Goal: Task Accomplishment & Management: Complete application form

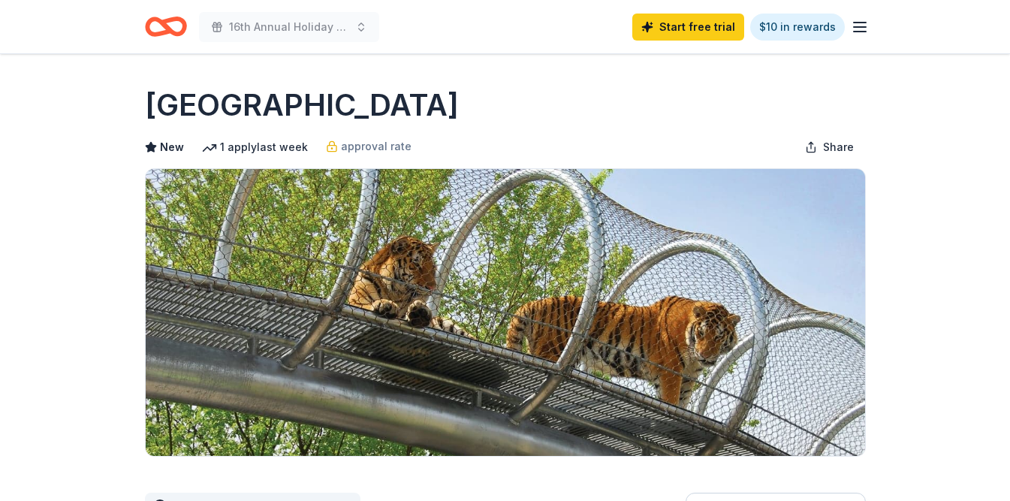
scroll to position [292, 0]
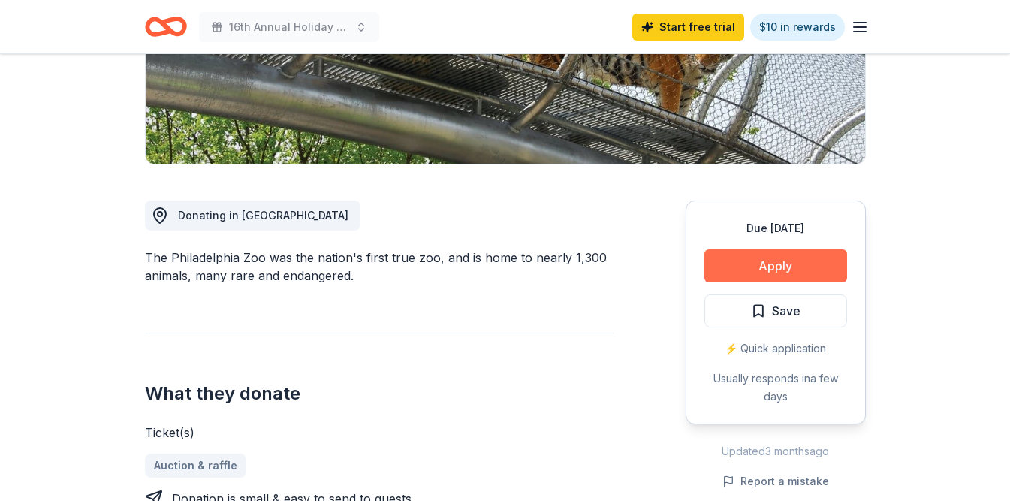
click at [782, 269] on button "Apply" at bounding box center [775, 265] width 143 height 33
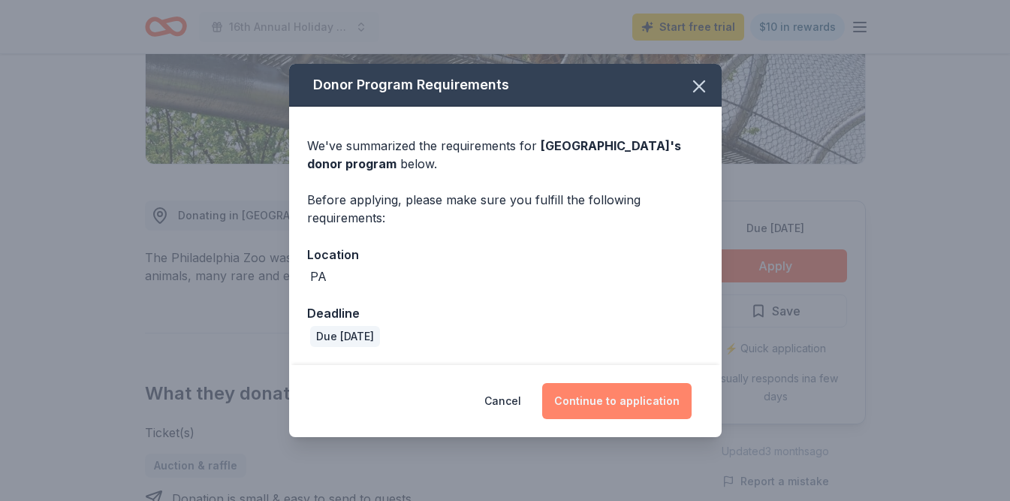
click at [612, 405] on button "Continue to application" at bounding box center [616, 401] width 149 height 36
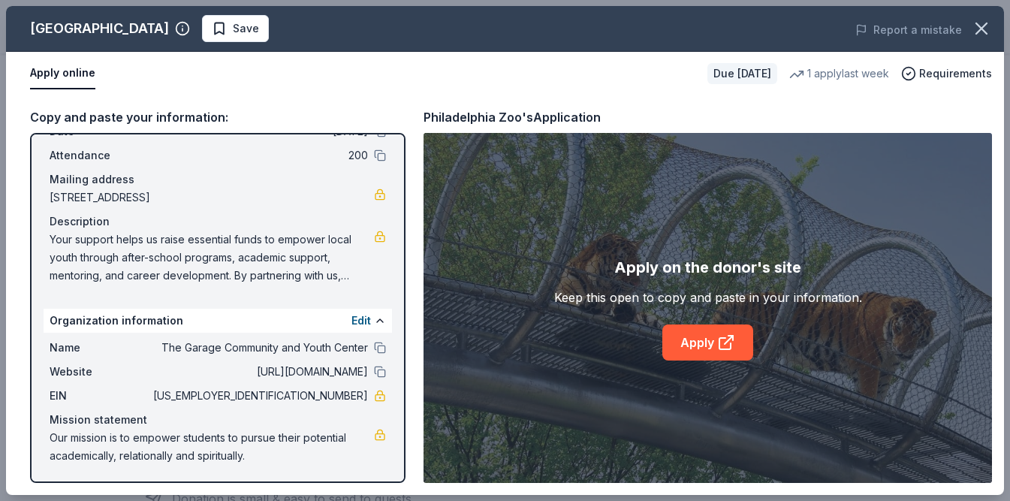
scroll to position [80, 0]
click at [710, 351] on link "Apply" at bounding box center [707, 342] width 91 height 36
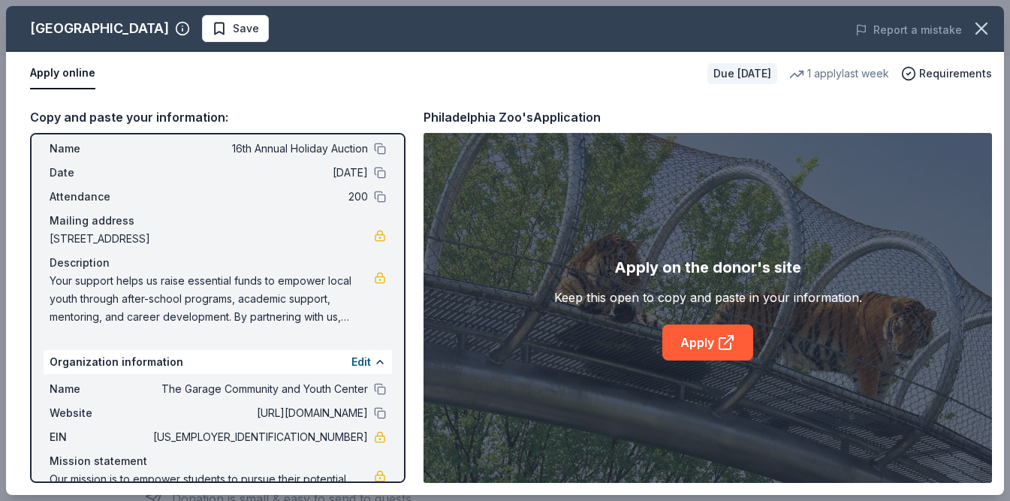
scroll to position [41, 0]
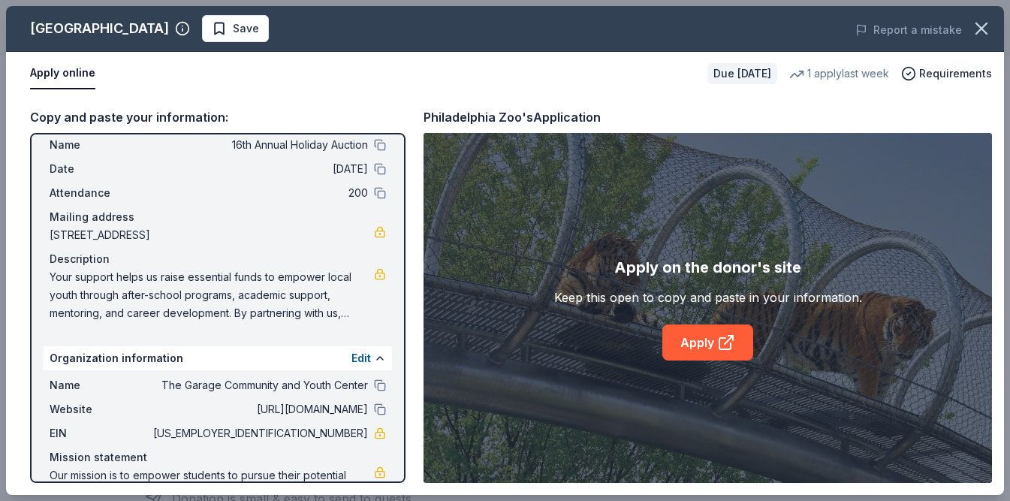
click at [50, 278] on span "Your support helps us raise essential funds to empower local youth through afte…" at bounding box center [212, 295] width 324 height 54
drag, startPoint x: 50, startPoint y: 278, endPoint x: 279, endPoint y: 293, distance: 229.5
click at [278, 293] on span "Your support helps us raise essential funds to empower local youth through afte…" at bounding box center [212, 295] width 324 height 54
click at [279, 293] on span "Your support helps us raise essential funds to empower local youth through afte…" at bounding box center [212, 295] width 324 height 54
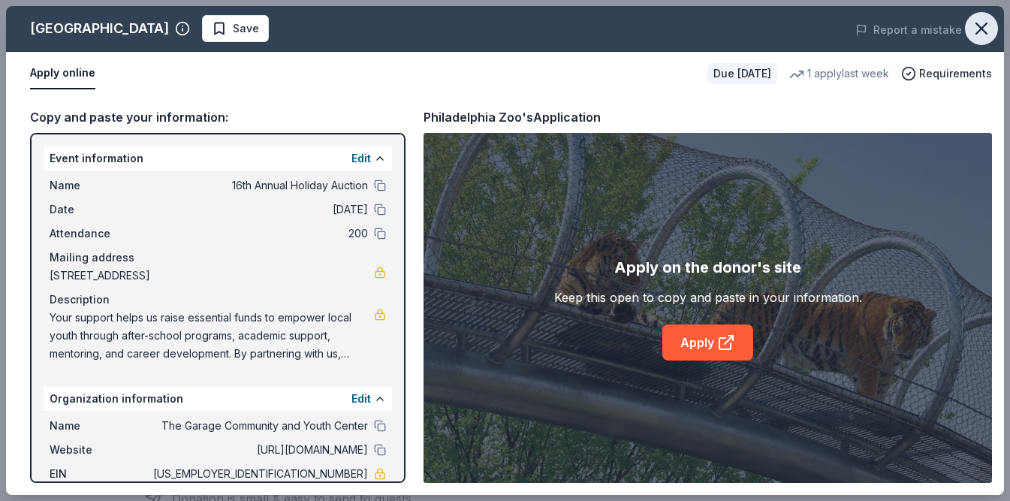
click at [987, 19] on icon "button" at bounding box center [981, 28] width 21 height 21
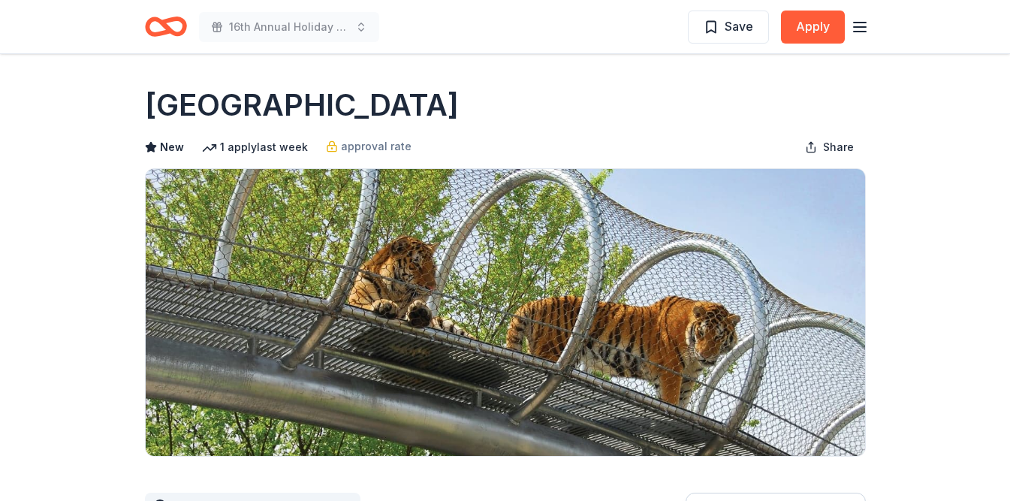
click at [863, 20] on icon "button" at bounding box center [860, 27] width 18 height 18
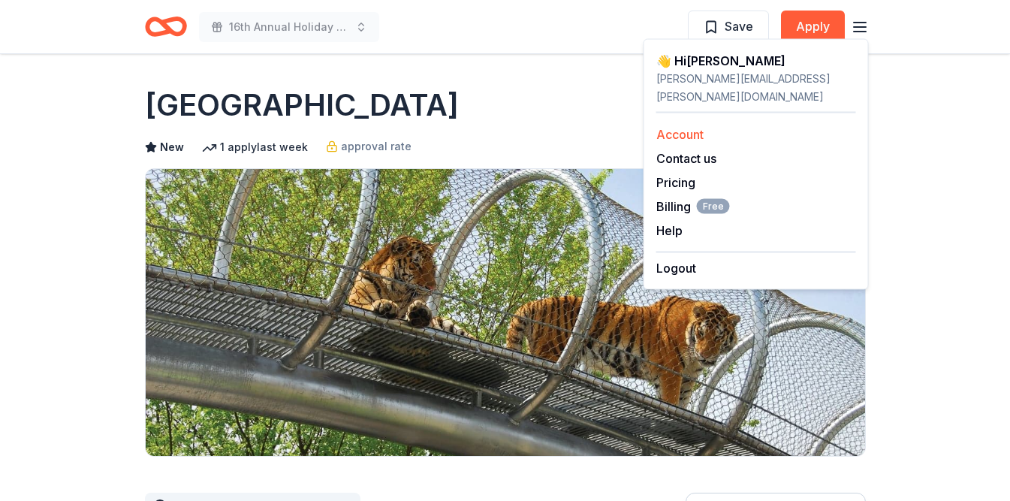
click at [678, 127] on link "Account" at bounding box center [679, 134] width 47 height 15
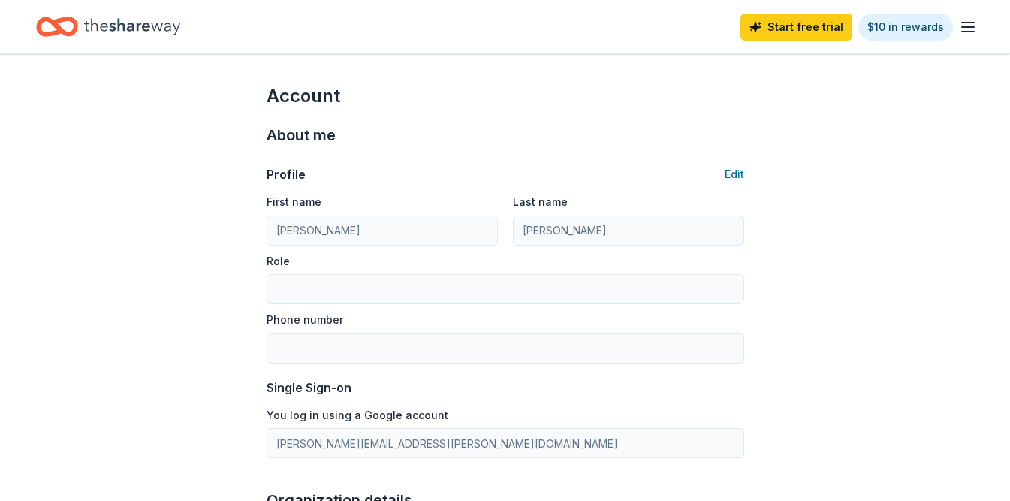
click at [101, 27] on icon "Home" at bounding box center [132, 26] width 96 height 31
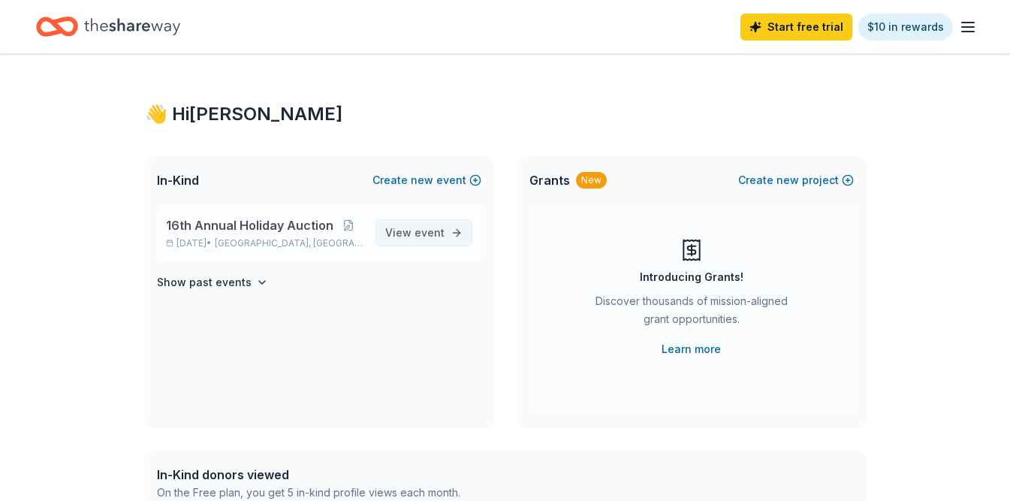
click at [430, 239] on span "event" at bounding box center [429, 232] width 30 height 13
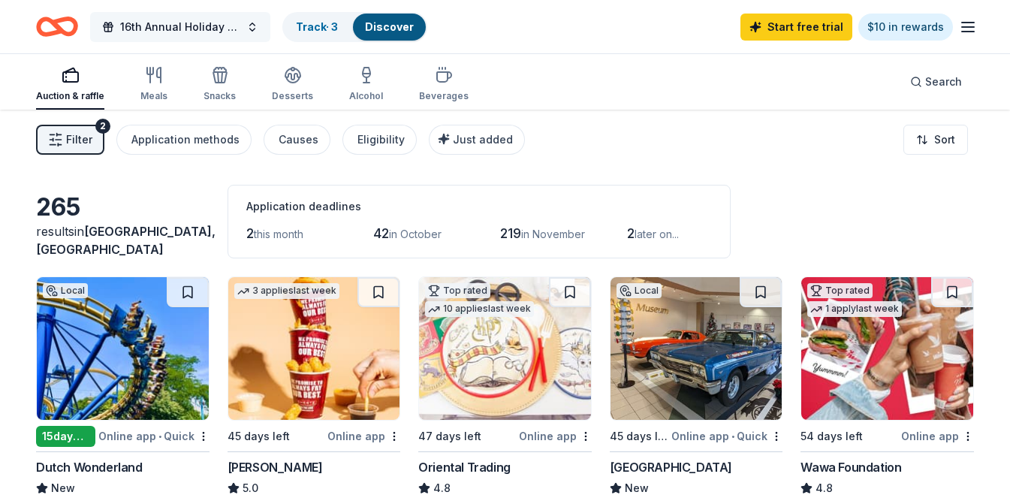
click at [178, 33] on span "16th Annual Holiday Auction" at bounding box center [180, 27] width 120 height 18
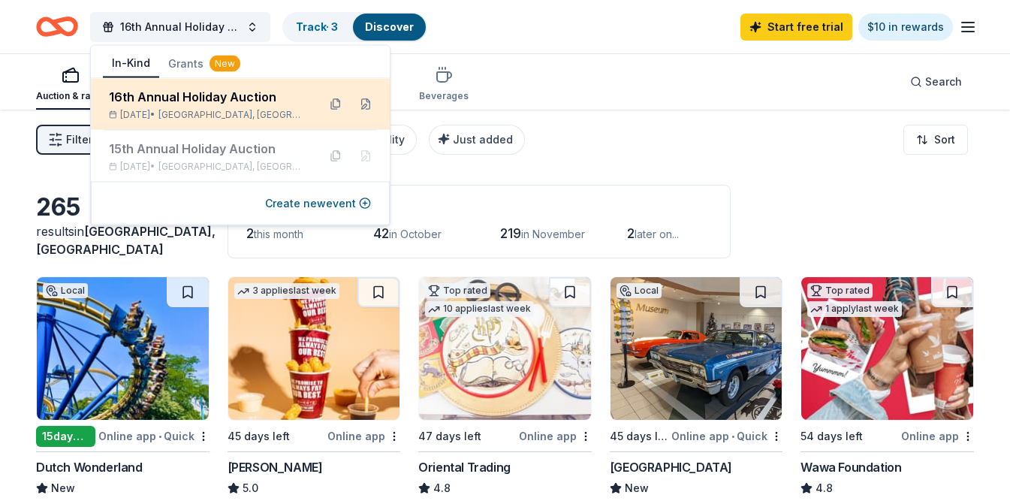
click at [167, 110] on div "[DATE] • [GEOGRAPHIC_DATA], [GEOGRAPHIC_DATA]" at bounding box center [207, 115] width 197 height 12
click at [365, 104] on button at bounding box center [366, 104] width 24 height 24
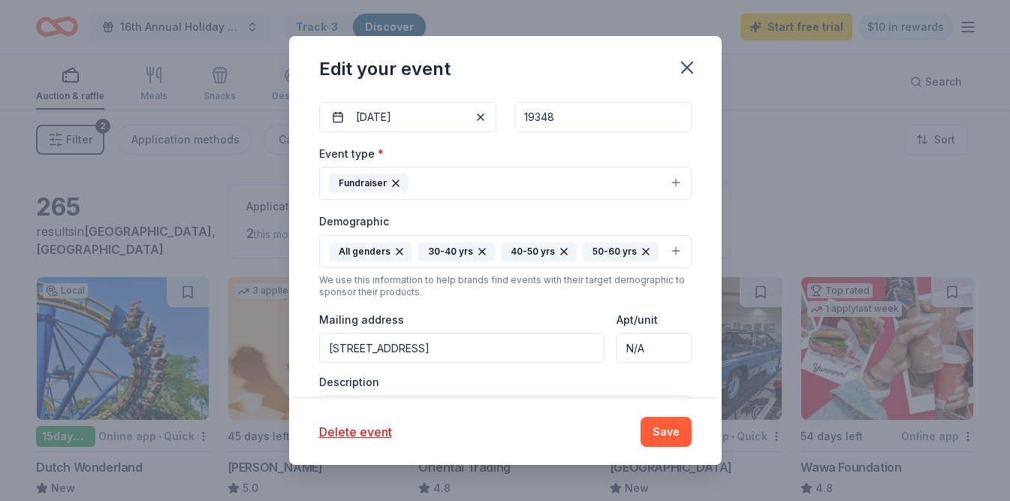
scroll to position [366, 0]
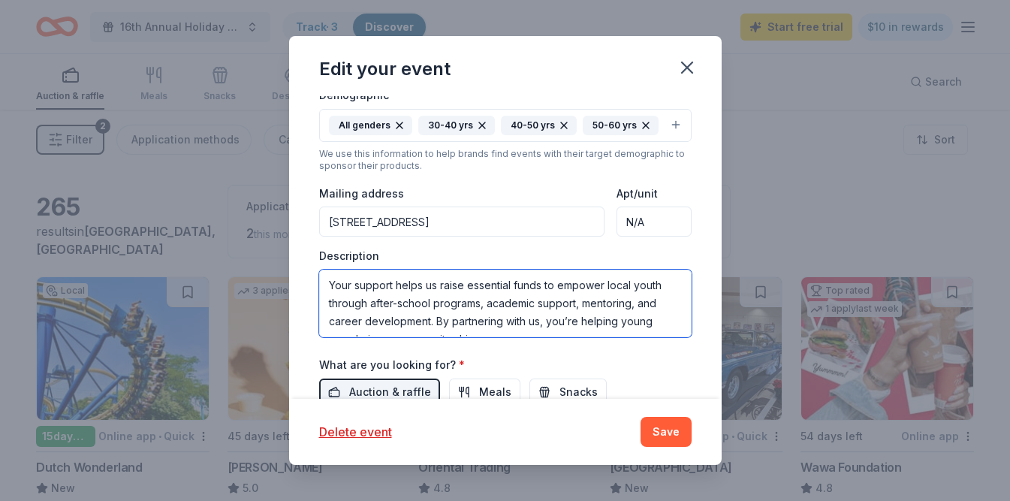
drag, startPoint x: 333, startPoint y: 282, endPoint x: 530, endPoint y: 356, distance: 211.0
click at [530, 356] on div "Event name * 16th Annual Holiday Auction 27 /100 Event website [DOMAIN_NAME] At…" at bounding box center [505, 171] width 372 height 697
click at [493, 296] on textarea "Your support helps us raise essential funds to empower local youth through afte…" at bounding box center [505, 304] width 372 height 68
click at [326, 284] on textarea "Your support helps us raise essential funds to empower local youth through afte…" at bounding box center [505, 304] width 372 height 68
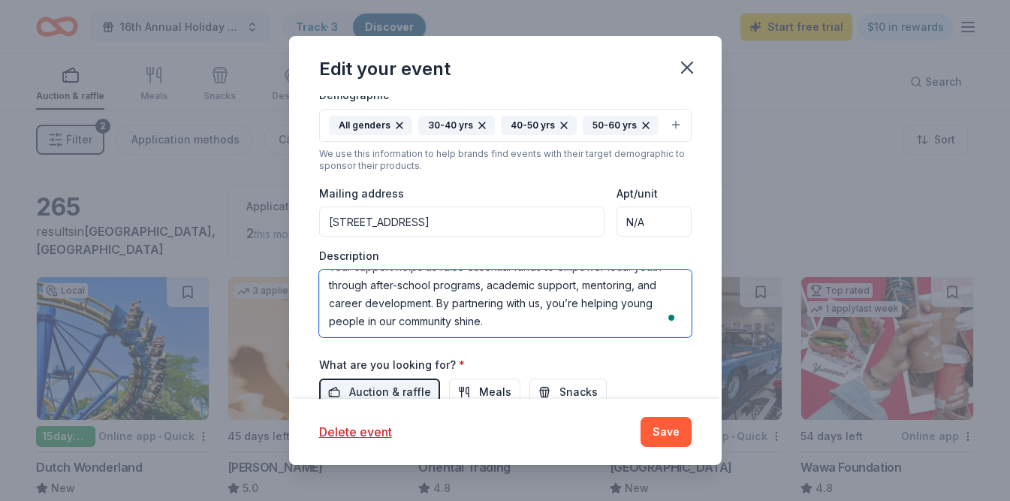
drag, startPoint x: 326, startPoint y: 284, endPoint x: 481, endPoint y: 337, distance: 164.3
click at [481, 337] on div "Event name * 16th Annual Holiday Auction 27 /100 Event website [DOMAIN_NAME] At…" at bounding box center [505, 171] width 372 height 697
